Goal: Information Seeking & Learning: Learn about a topic

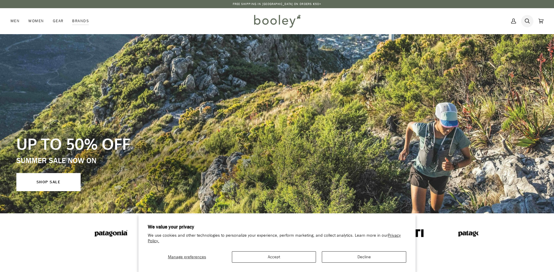
click at [525, 21] on icon at bounding box center [527, 21] width 5 height 9
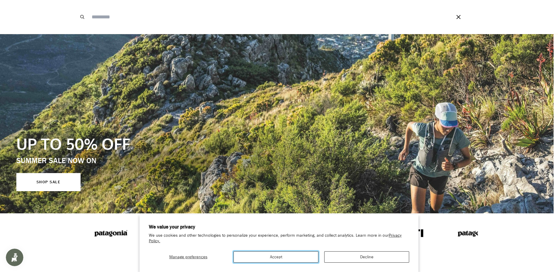
click at [308, 257] on button "Accept" at bounding box center [276, 256] width 85 height 11
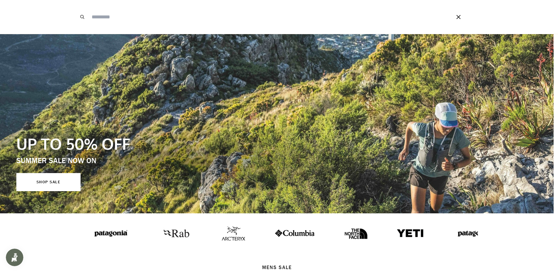
drag, startPoint x: 100, startPoint y: 11, endPoint x: 107, endPoint y: 16, distance: 7.9
click at [100, 11] on input "Search our store" at bounding box center [263, 17] width 349 height 34
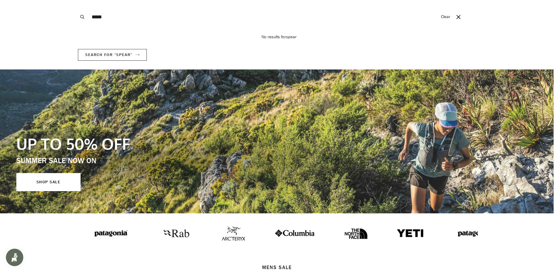
type input "*****"
click at [76, 0] on button "Search" at bounding box center [82, 17] width 13 height 34
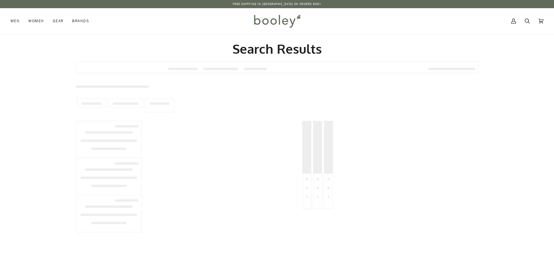
type input "*****"
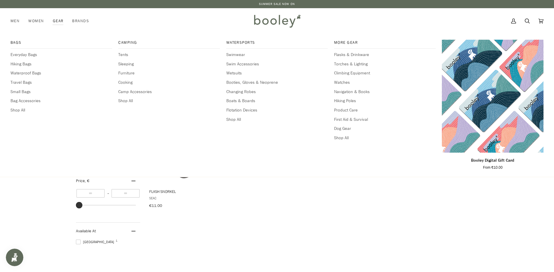
click at [60, 20] on link "Gear" at bounding box center [58, 21] width 20 height 26
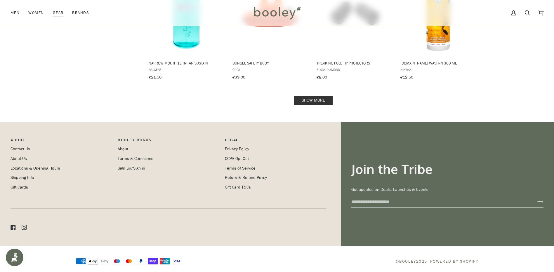
scroll to position [547, 0]
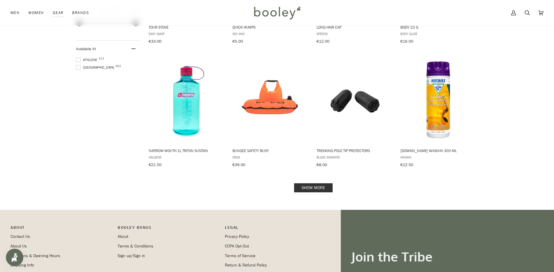
click at [306, 184] on link "Show more" at bounding box center [313, 187] width 39 height 9
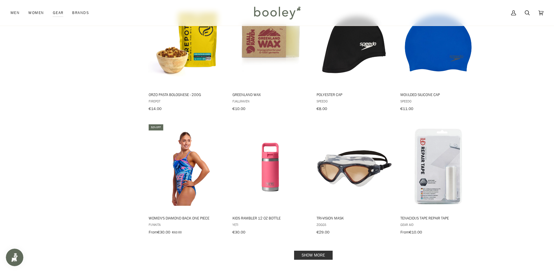
scroll to position [1160, 0]
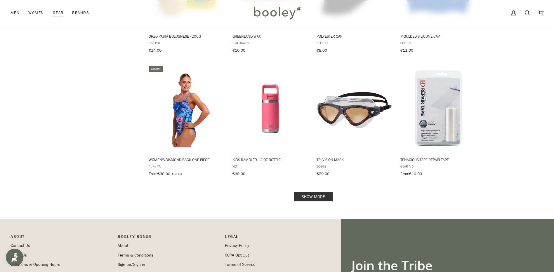
click at [314, 192] on link "Show more" at bounding box center [313, 196] width 39 height 9
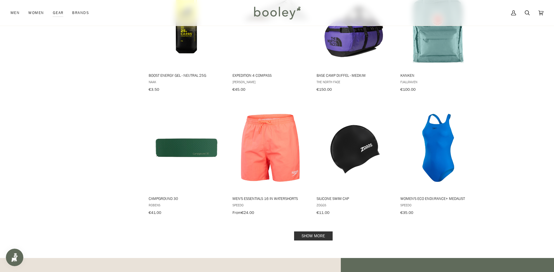
scroll to position [1773, 0]
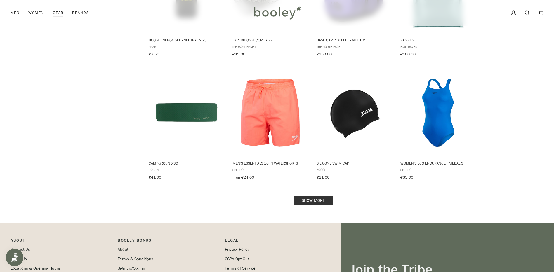
click at [314, 196] on link "Show more" at bounding box center [313, 200] width 39 height 9
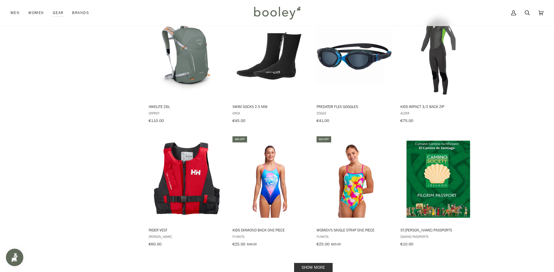
scroll to position [2357, 0]
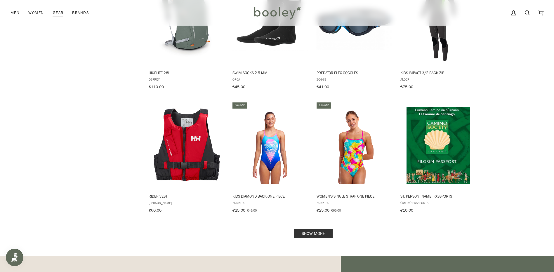
click at [313, 229] on link "Show more" at bounding box center [313, 233] width 39 height 9
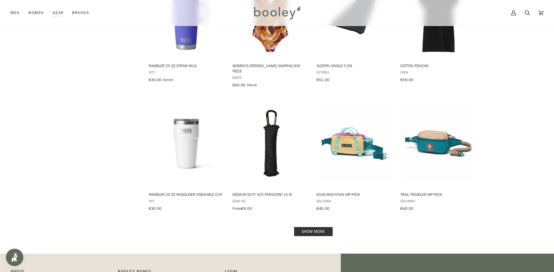
scroll to position [2999, 0]
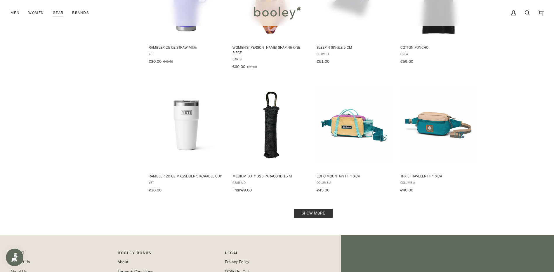
click at [315, 209] on link "Show more" at bounding box center [313, 213] width 39 height 9
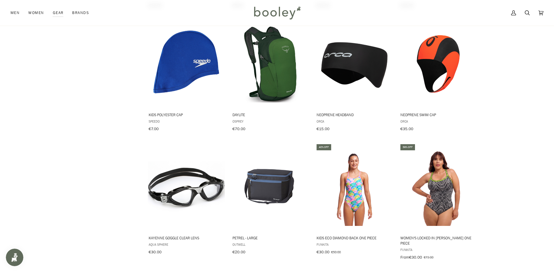
scroll to position [3612, 0]
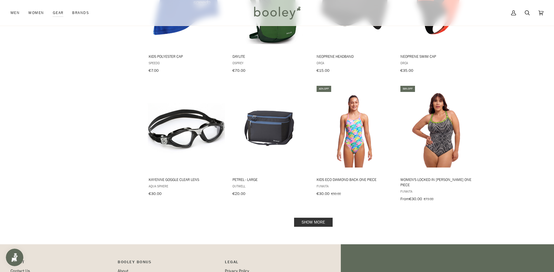
click at [312, 218] on link "Show more" at bounding box center [313, 222] width 39 height 9
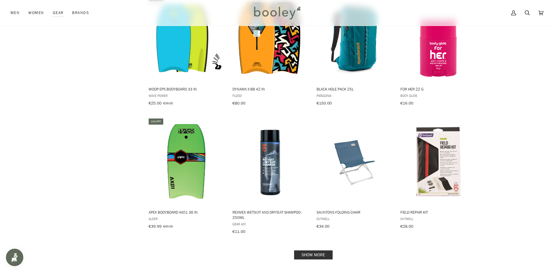
scroll to position [4225, 0]
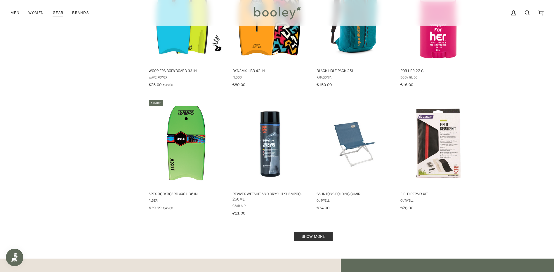
click at [313, 232] on link "Show more" at bounding box center [313, 236] width 39 height 9
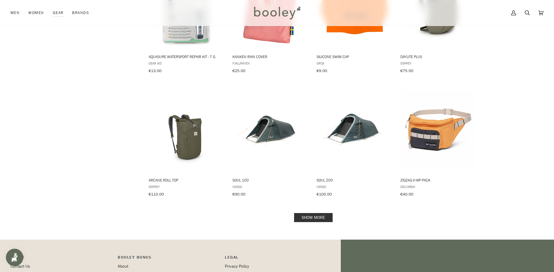
scroll to position [4868, 0]
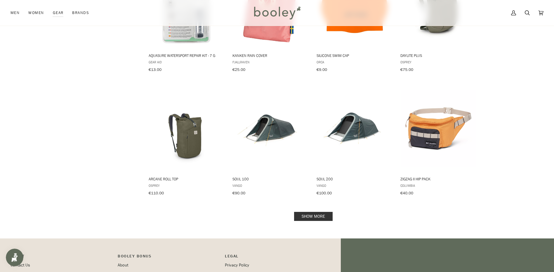
click at [314, 212] on link "Show more" at bounding box center [313, 216] width 39 height 9
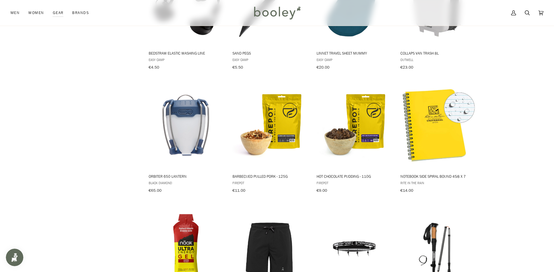
scroll to position [5422, 0]
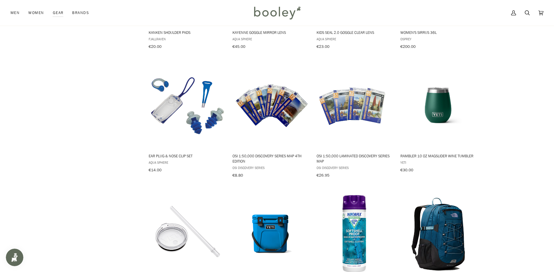
scroll to position [6035, 0]
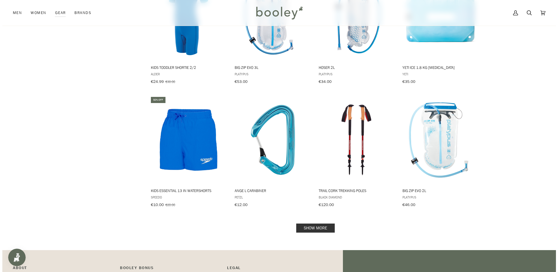
scroll to position [6707, 0]
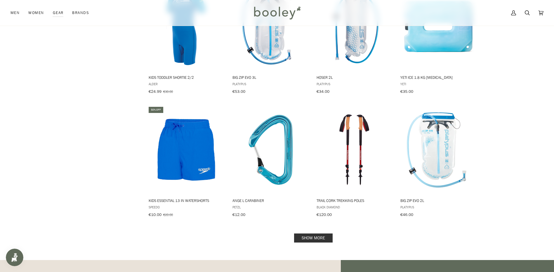
click at [311, 234] on link "Show more" at bounding box center [313, 238] width 39 height 9
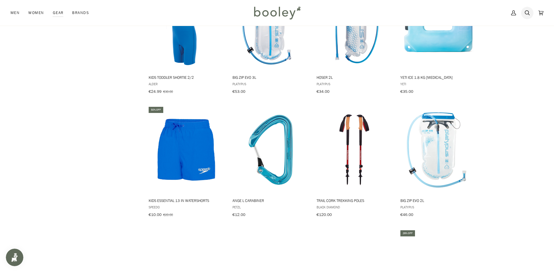
click at [529, 12] on icon at bounding box center [527, 12] width 5 height 9
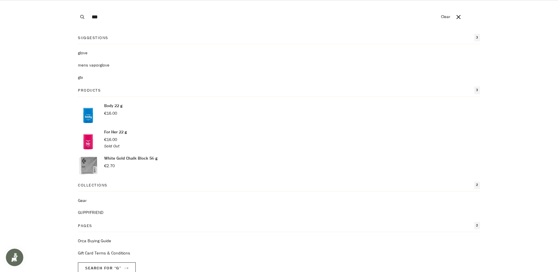
type input "***"
click at [76, 0] on button "Search" at bounding box center [82, 17] width 13 height 34
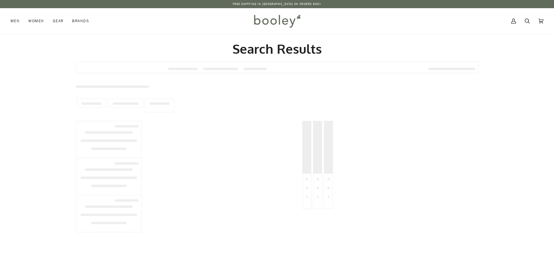
type input "***"
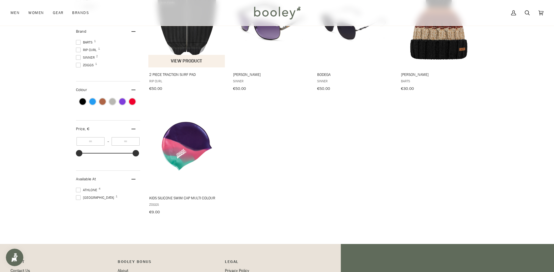
scroll to position [29, 0]
